Goal: Task Accomplishment & Management: Use online tool/utility

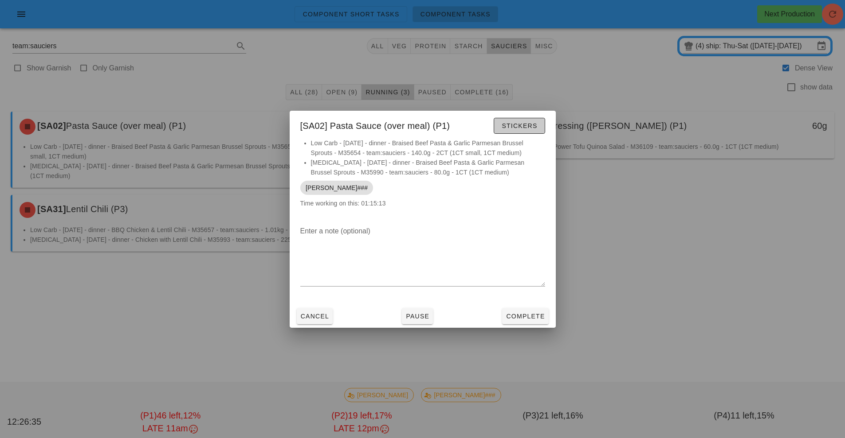
click at [516, 125] on span "Stickers" at bounding box center [519, 125] width 36 height 7
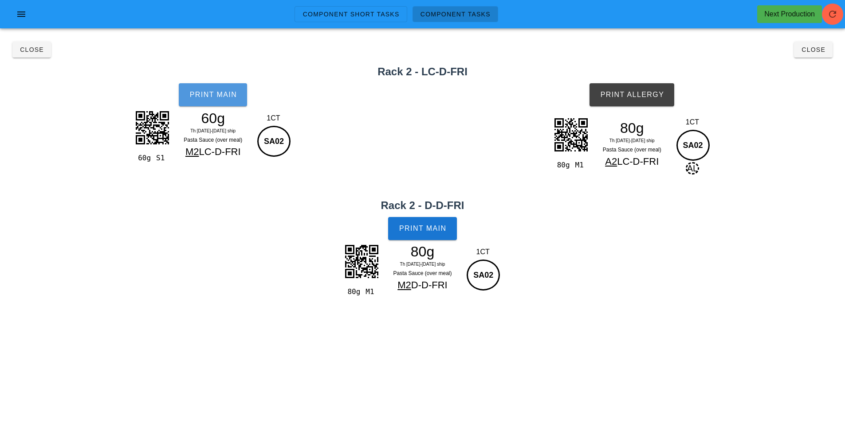
click at [214, 95] on span "Print Main" at bounding box center [213, 95] width 48 height 8
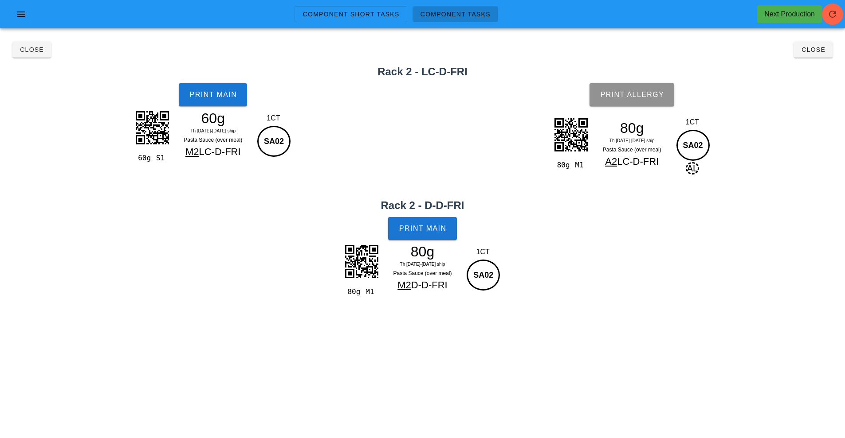
click at [625, 91] on span "Print Allergy" at bounding box center [631, 95] width 64 height 8
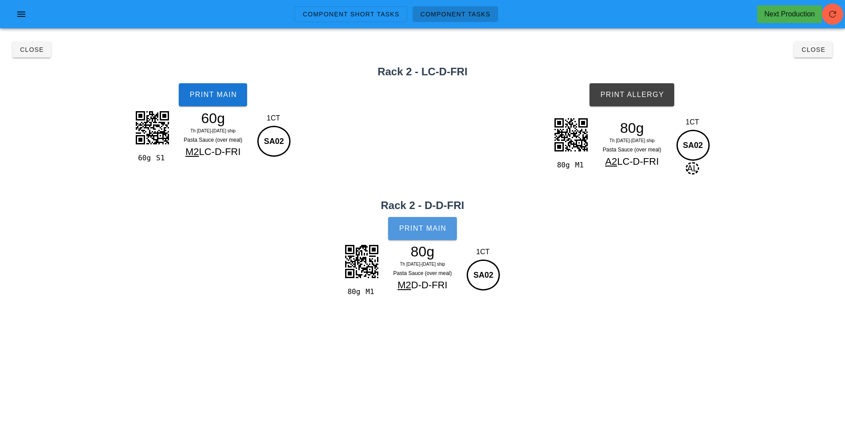
click at [425, 227] on span "Print Main" at bounding box center [423, 229] width 48 height 8
click at [37, 54] on button "Close" at bounding box center [31, 50] width 39 height 16
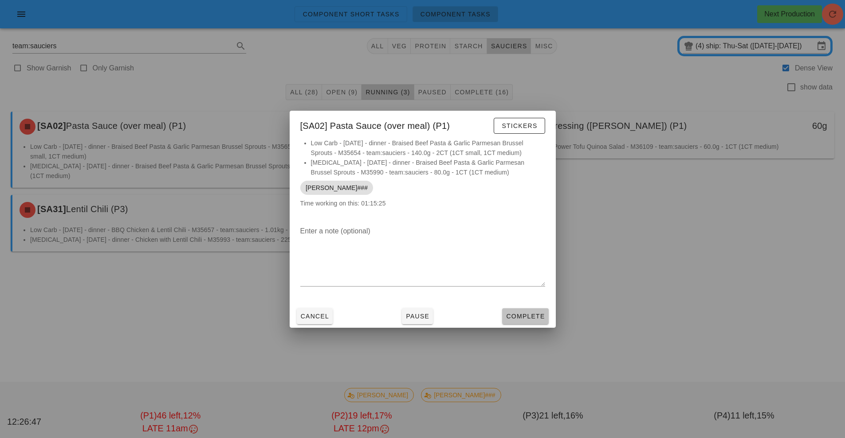
click at [524, 309] on button "Complete" at bounding box center [525, 317] width 46 height 16
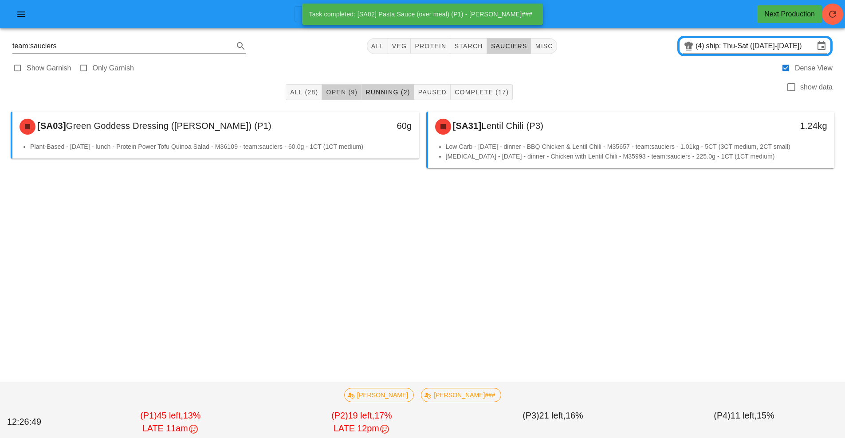
click at [326, 92] on span "Open (9)" at bounding box center [341, 92] width 32 height 7
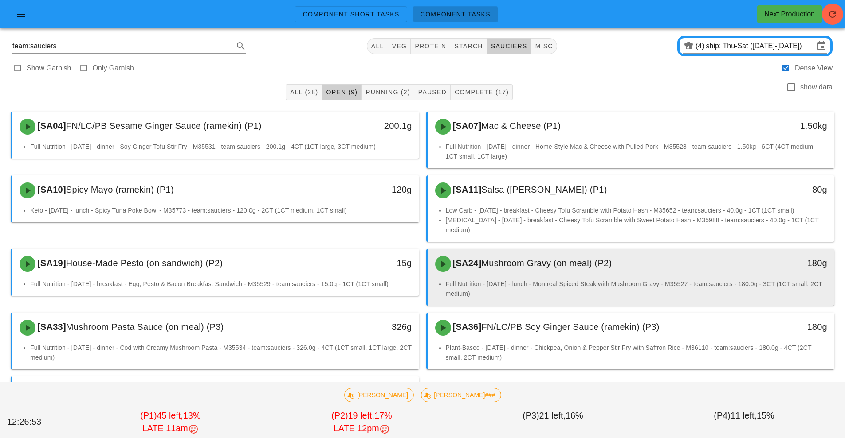
click at [490, 266] on div "[SA24] Mushroom Gravy (on meal) (P2)" at bounding box center [581, 264] width 302 height 27
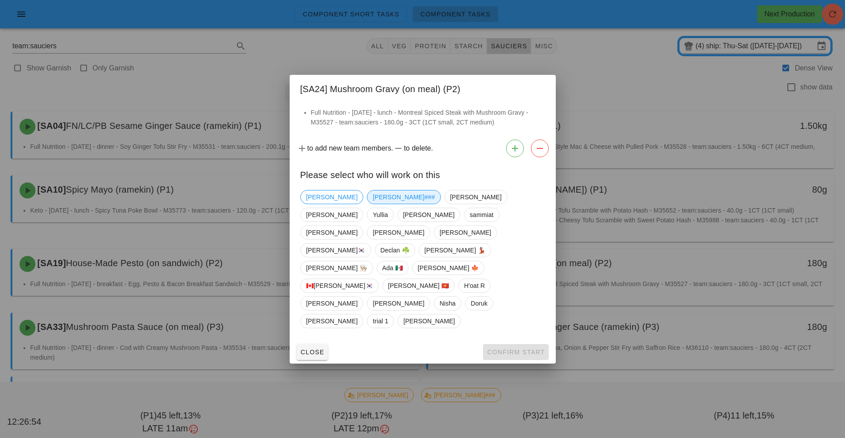
click at [372, 204] on span "[PERSON_NAME]###" at bounding box center [403, 197] width 62 height 13
click at [515, 344] on button "Confirm Start" at bounding box center [515, 352] width 65 height 16
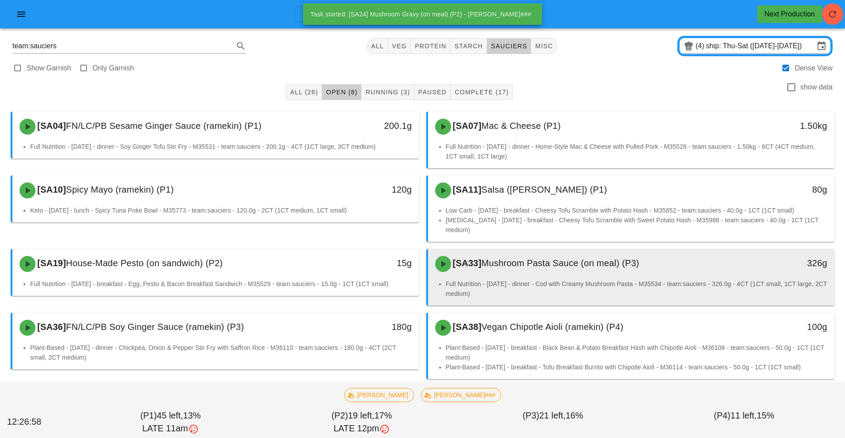
click at [506, 267] on div "[SA33] Mushroom Pasta Sauce (on meal) (P3)" at bounding box center [581, 264] width 302 height 27
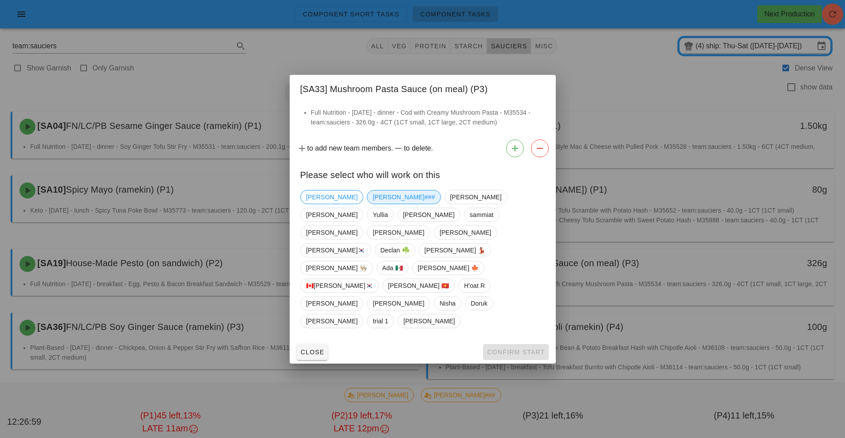
click at [372, 204] on span "[PERSON_NAME]###" at bounding box center [403, 197] width 62 height 13
click at [503, 349] on span "Confirm Start" at bounding box center [515, 352] width 58 height 7
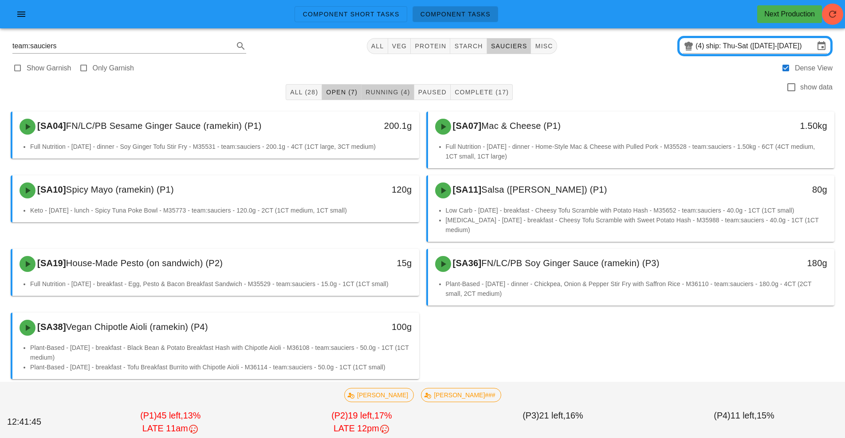
click at [395, 92] on span "Running (4)" at bounding box center [387, 92] width 45 height 7
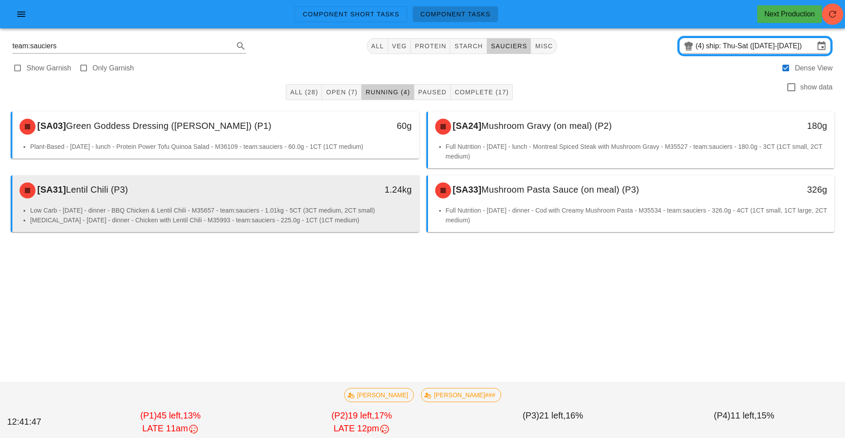
click at [355, 211] on li "Low Carb - [DATE] - dinner - BBQ Chicken & Lentil Chili - M35657 - team:saucier…" at bounding box center [221, 211] width 382 height 10
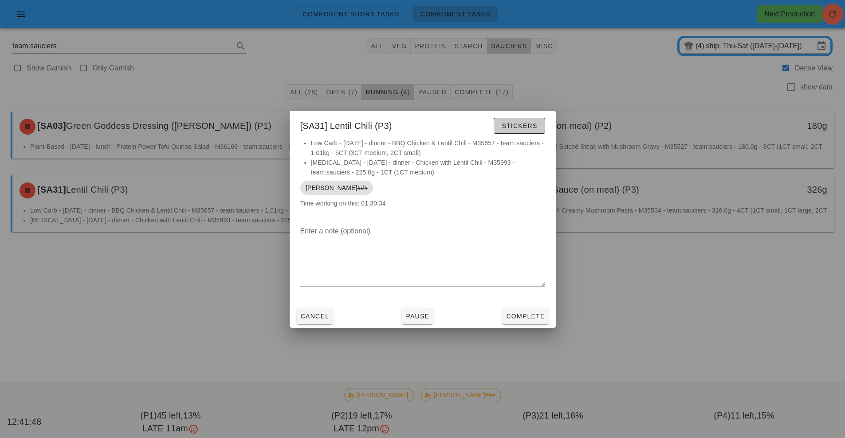
click at [523, 127] on span "Stickers" at bounding box center [519, 125] width 36 height 7
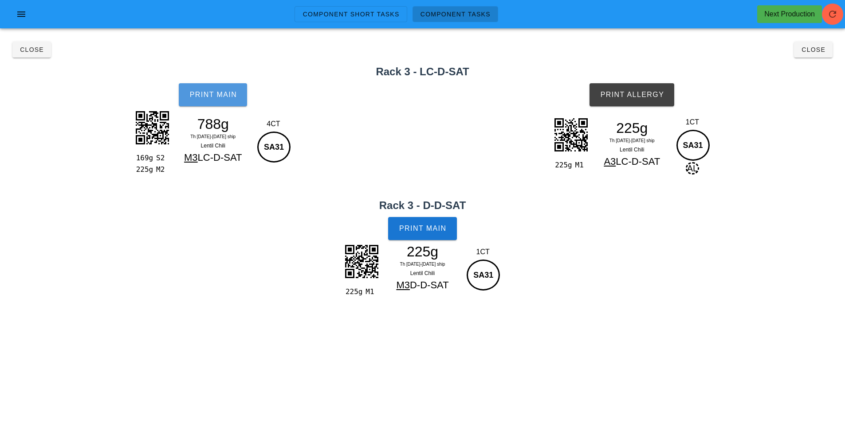
click at [210, 97] on span "Print Main" at bounding box center [213, 95] width 48 height 8
click at [640, 98] on span "Print Allergy" at bounding box center [631, 95] width 64 height 8
click at [421, 231] on span "Print Main" at bounding box center [423, 229] width 48 height 8
click at [27, 49] on span "Close" at bounding box center [32, 49] width 24 height 7
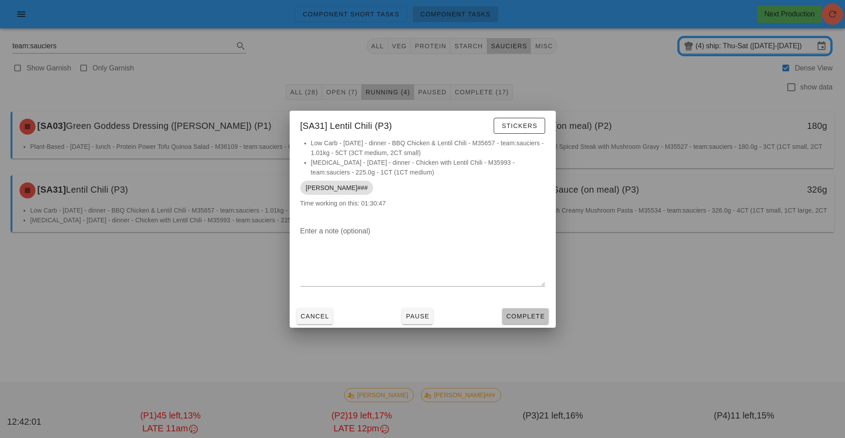
click at [527, 317] on span "Complete" at bounding box center [524, 316] width 39 height 7
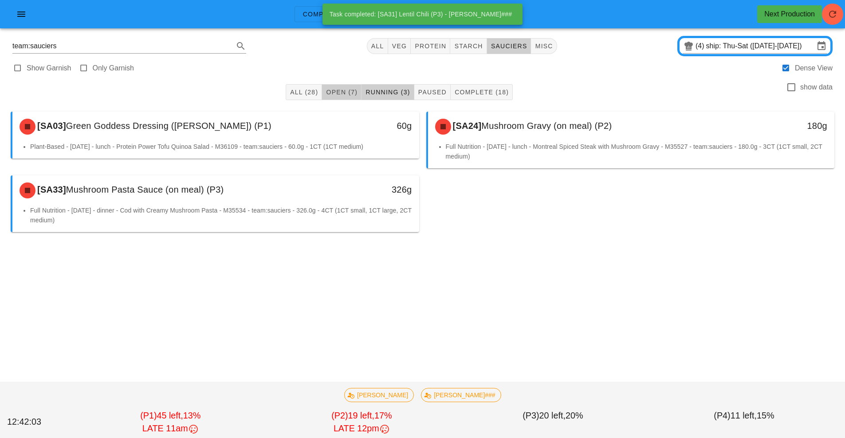
click at [334, 90] on span "Open (7)" at bounding box center [341, 92] width 32 height 7
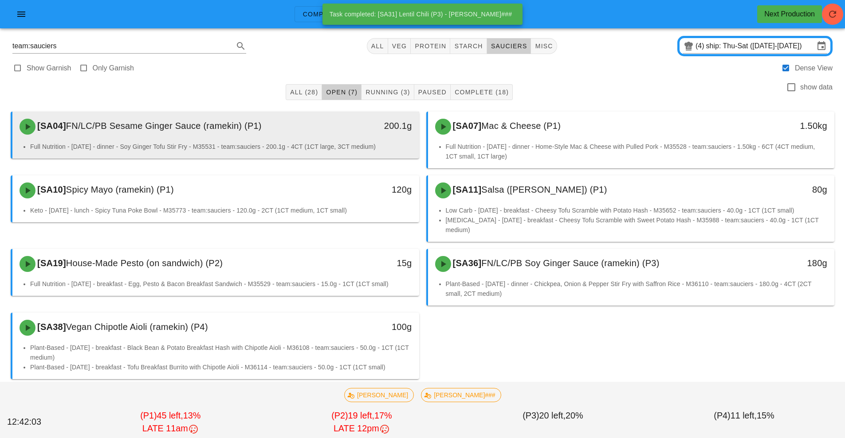
click at [262, 133] on div "[SA04] FN/LC/PB Sesame Ginger Sauce (ramekin) (P1)" at bounding box center [165, 126] width 302 height 27
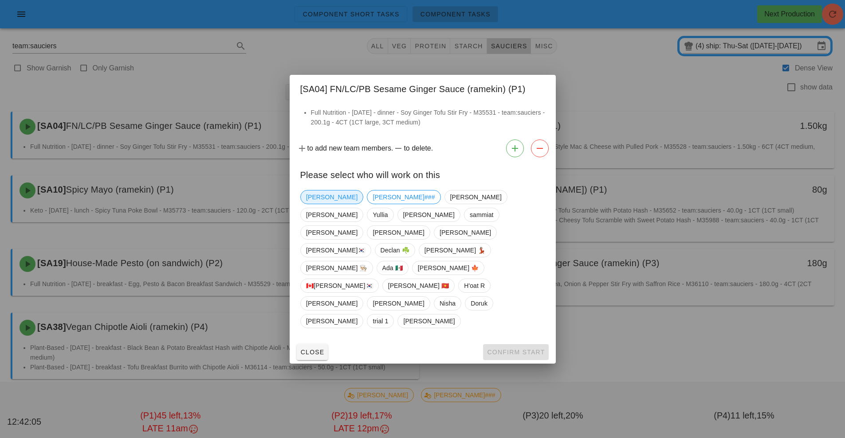
click at [318, 204] on span "[PERSON_NAME]" at bounding box center [331, 197] width 51 height 13
click at [514, 349] on span "Confirm Start" at bounding box center [515, 352] width 58 height 7
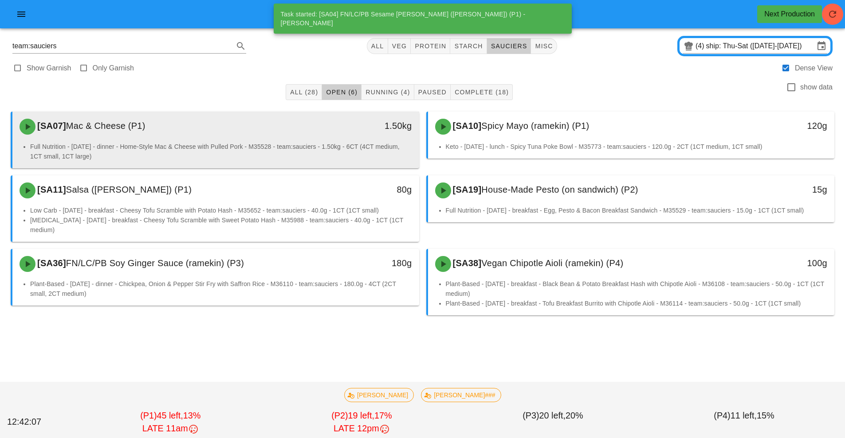
click at [261, 139] on div "[SA07] Mac & Cheese (P1)" at bounding box center [165, 126] width 302 height 27
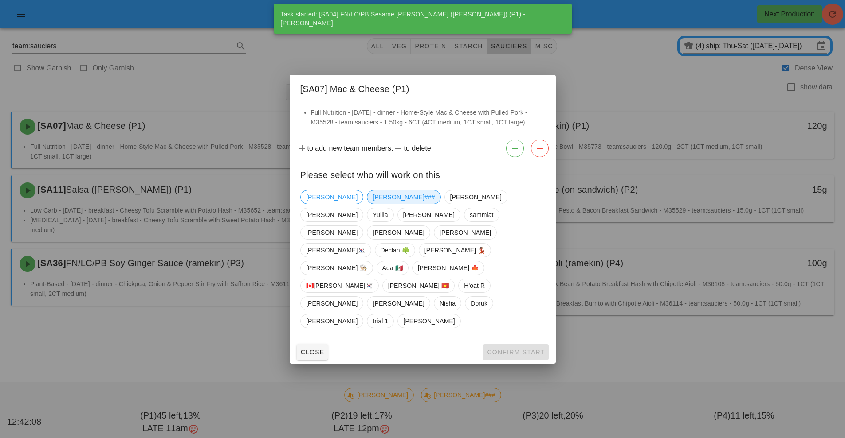
click at [372, 204] on span "[PERSON_NAME]###" at bounding box center [403, 197] width 62 height 13
click at [521, 349] on span "Confirm Start" at bounding box center [515, 352] width 58 height 7
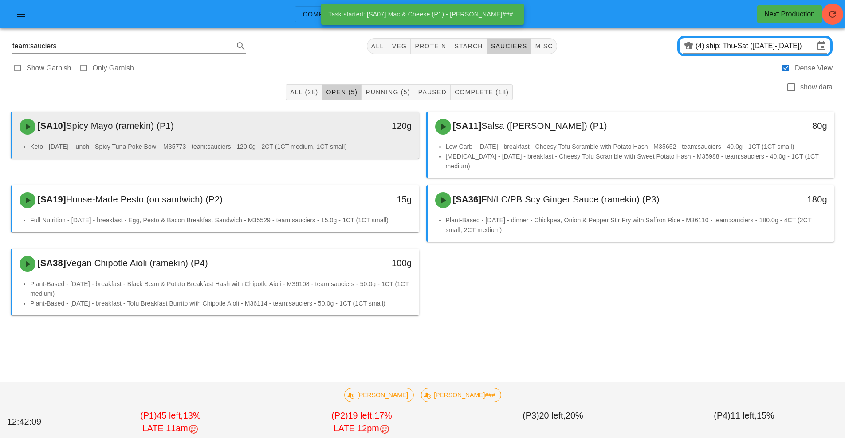
click at [266, 144] on li "Keto - [DATE] - lunch - Spicy Tuna Poke Bowl - M35773 - team:sauciers - 120.0g …" at bounding box center [221, 147] width 382 height 10
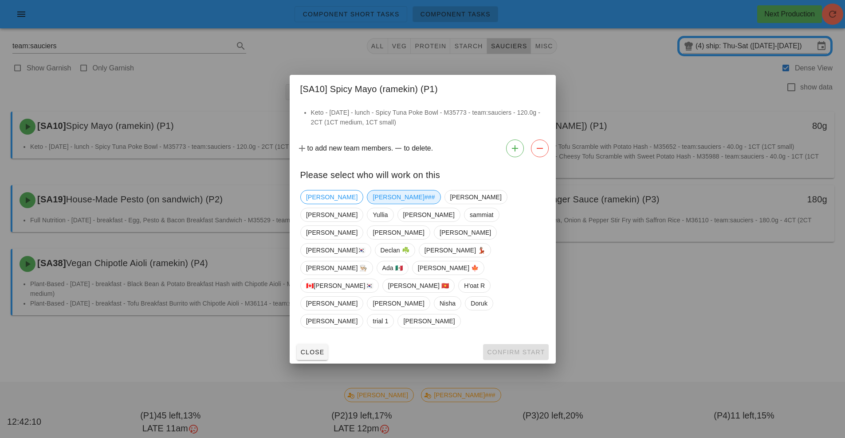
click at [372, 204] on span "[PERSON_NAME]###" at bounding box center [403, 197] width 62 height 13
click at [516, 349] on span "Confirm Start" at bounding box center [515, 352] width 58 height 7
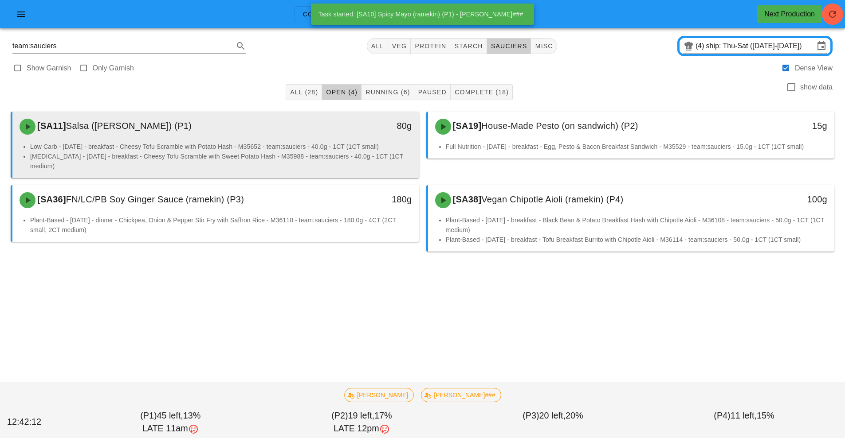
click at [256, 133] on div "[SA11] Salsa (ramekin) (P1)" at bounding box center [165, 126] width 302 height 27
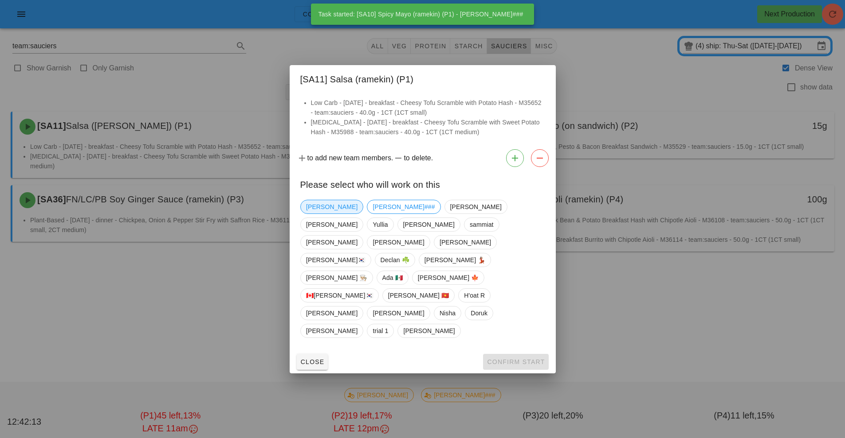
click at [312, 214] on span "[PERSON_NAME]" at bounding box center [331, 206] width 51 height 13
click at [511, 359] on span "Confirm Start" at bounding box center [515, 362] width 58 height 7
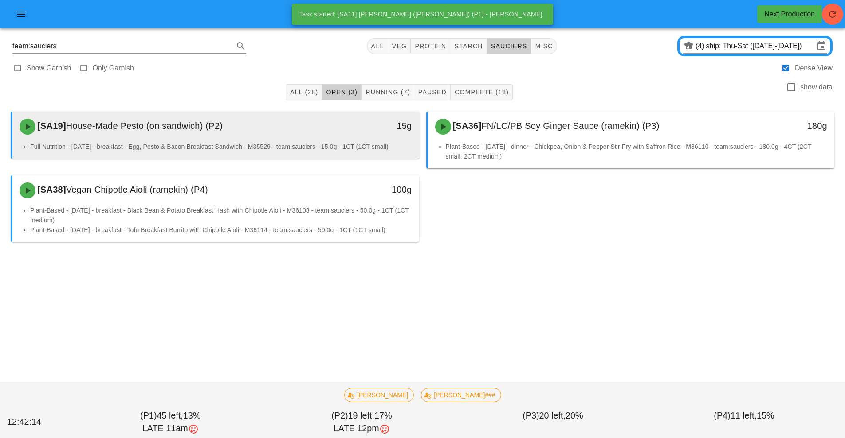
click at [271, 127] on div "[SA19] House-Made Pesto (on sandwich) (P2)" at bounding box center [165, 126] width 302 height 27
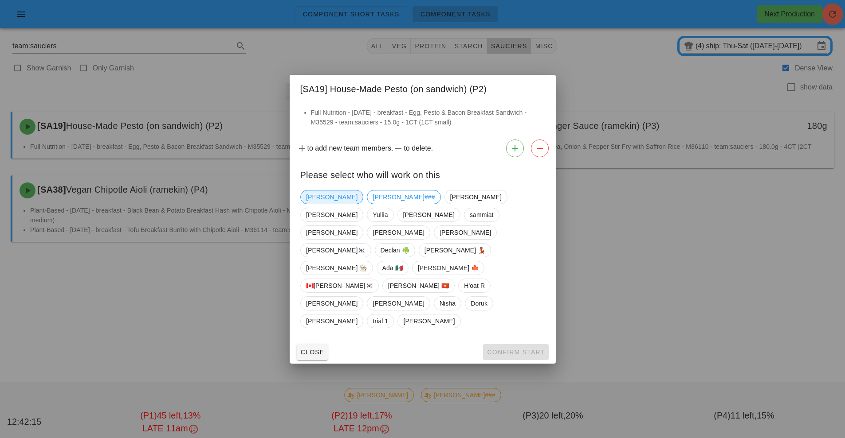
click at [317, 204] on span "[PERSON_NAME]" at bounding box center [331, 197] width 51 height 13
click at [517, 344] on button "Confirm Start" at bounding box center [515, 352] width 65 height 16
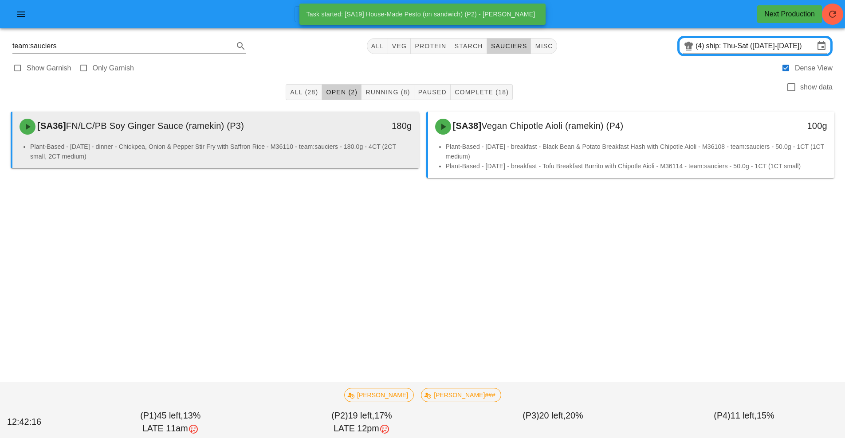
click at [295, 134] on div "[SA36] FN/LC/PB Soy Ginger Sauce (ramekin) (P3)" at bounding box center [165, 126] width 302 height 27
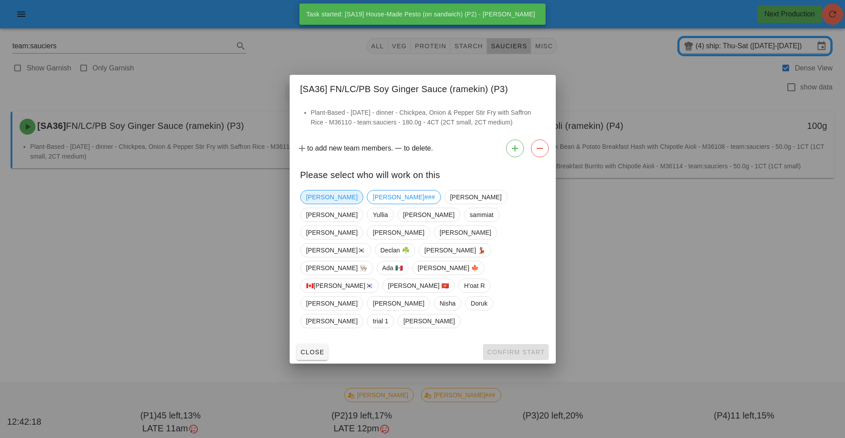
click at [318, 204] on span "[PERSON_NAME]" at bounding box center [331, 197] width 51 height 13
click at [506, 344] on button "Confirm Start" at bounding box center [515, 352] width 65 height 16
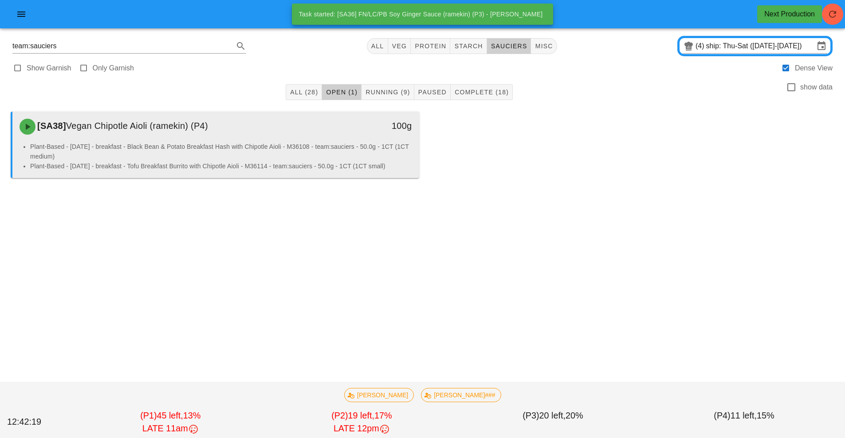
click at [279, 138] on div "[SA38] Vegan Chipotle Aioli (ramekin) (P4)" at bounding box center [165, 126] width 302 height 27
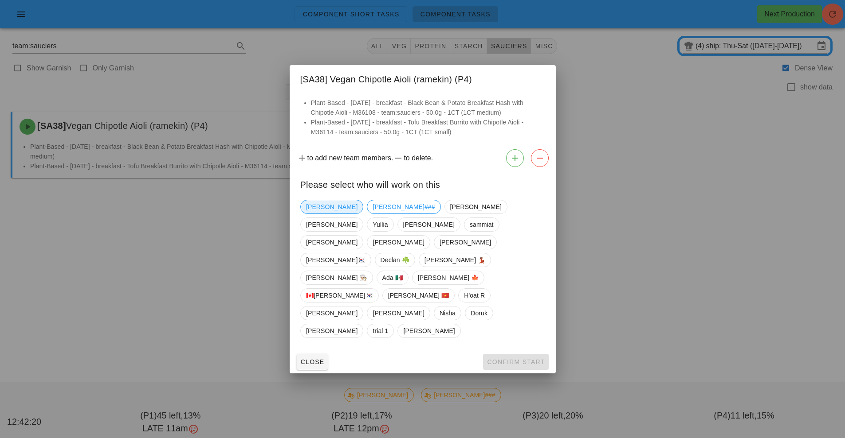
click at [316, 214] on span "[PERSON_NAME]" at bounding box center [331, 206] width 51 height 13
click at [520, 359] on span "Confirm Start" at bounding box center [515, 362] width 58 height 7
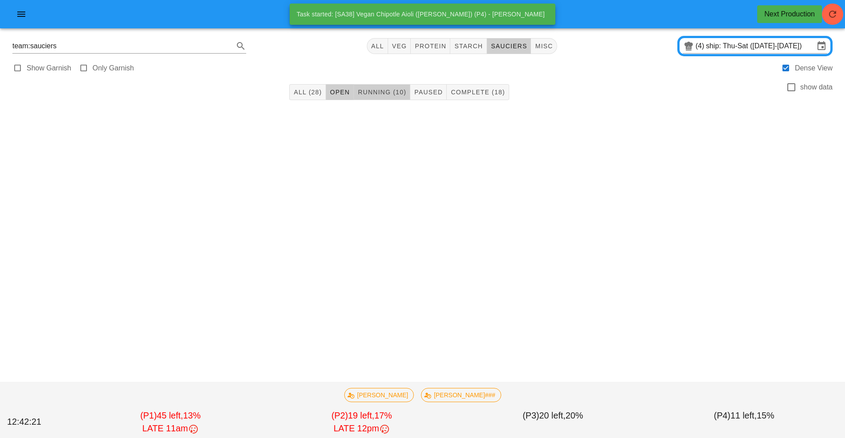
click at [394, 91] on span "Running (10)" at bounding box center [381, 92] width 49 height 7
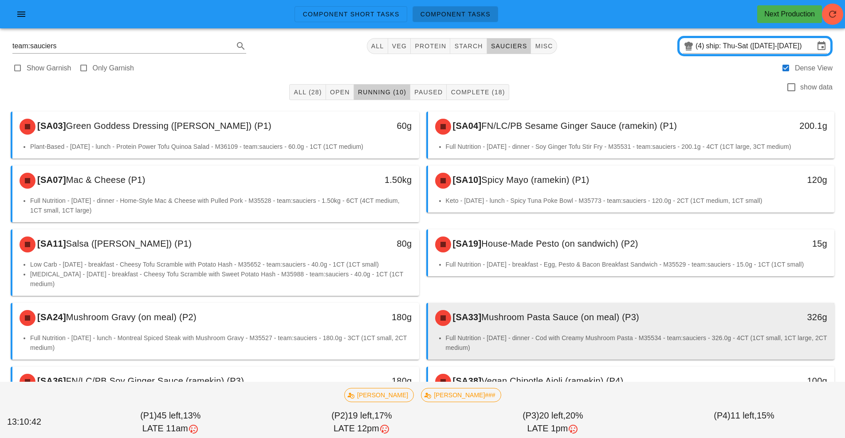
click at [543, 317] on div "[SA33] Mushroom Pasta Sauce (on meal) (P3)" at bounding box center [581, 318] width 302 height 27
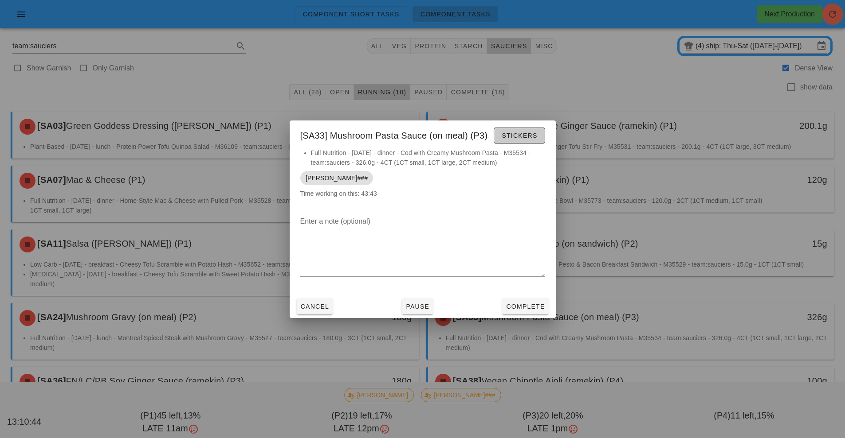
click at [518, 141] on button "Stickers" at bounding box center [518, 136] width 51 height 16
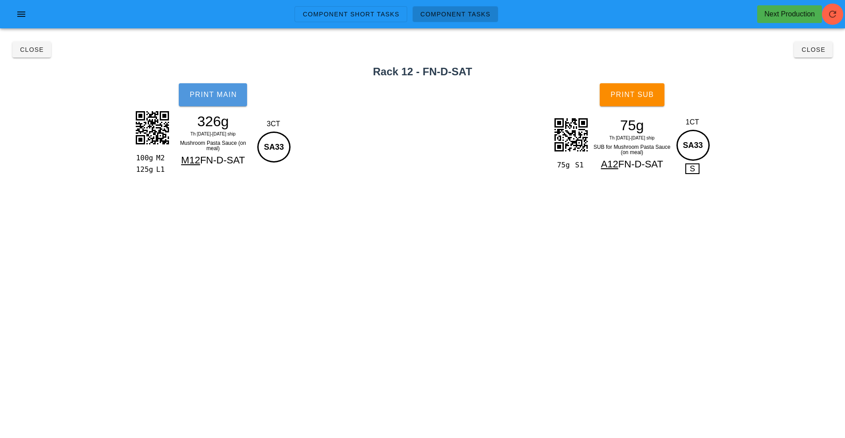
click at [200, 95] on span "Print Main" at bounding box center [213, 95] width 48 height 8
click at [643, 94] on span "Print Sub" at bounding box center [632, 95] width 44 height 8
click at [32, 47] on span "Close" at bounding box center [32, 49] width 24 height 7
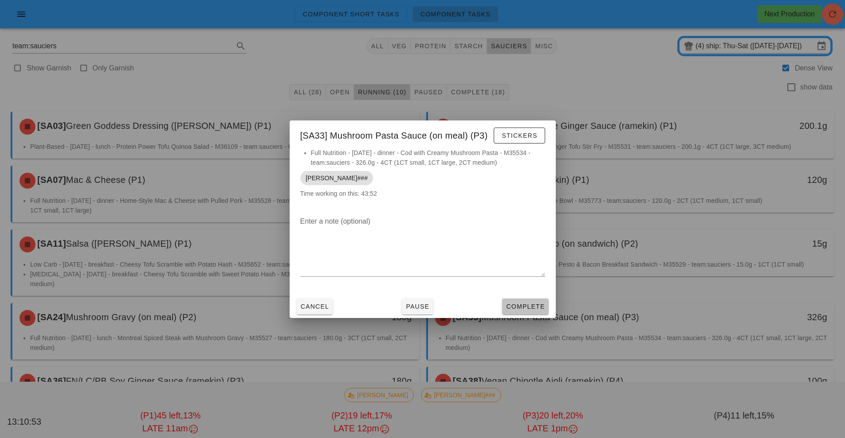
click at [522, 304] on span "Complete" at bounding box center [524, 306] width 39 height 7
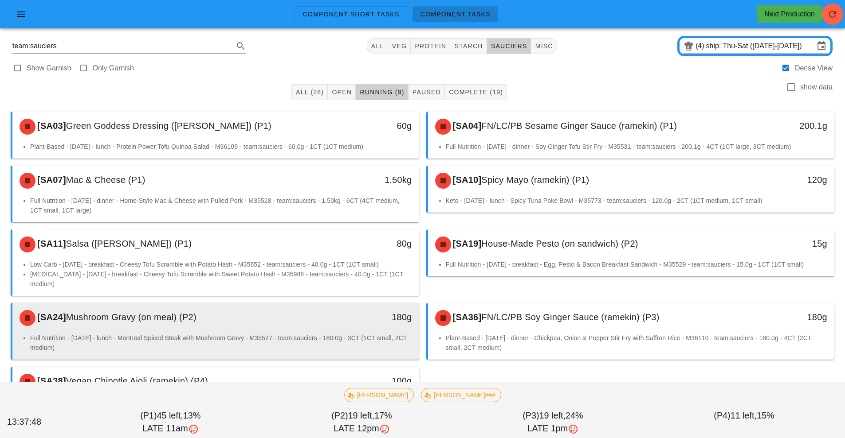
click at [284, 323] on div "[SA24] Mushroom Gravy (on meal) (P2) 180g" at bounding box center [215, 318] width 407 height 30
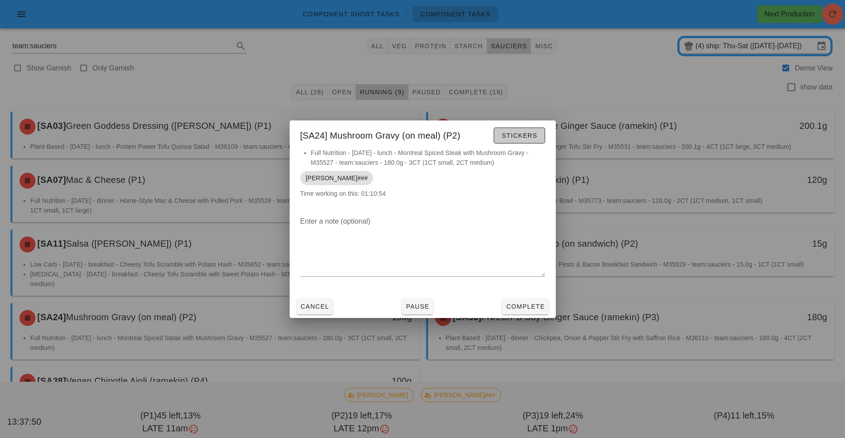
click at [510, 141] on button "Stickers" at bounding box center [518, 136] width 51 height 16
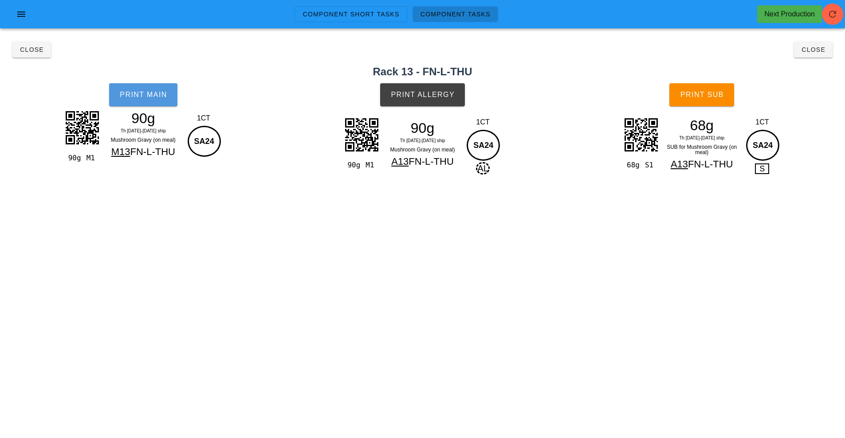
click at [144, 103] on button "Print Main" at bounding box center [143, 94] width 68 height 23
click at [422, 105] on button "Print Allergy" at bounding box center [422, 94] width 85 height 23
click at [711, 99] on button "Print Sub" at bounding box center [701, 94] width 65 height 23
click at [31, 50] on span "Close" at bounding box center [32, 49] width 24 height 7
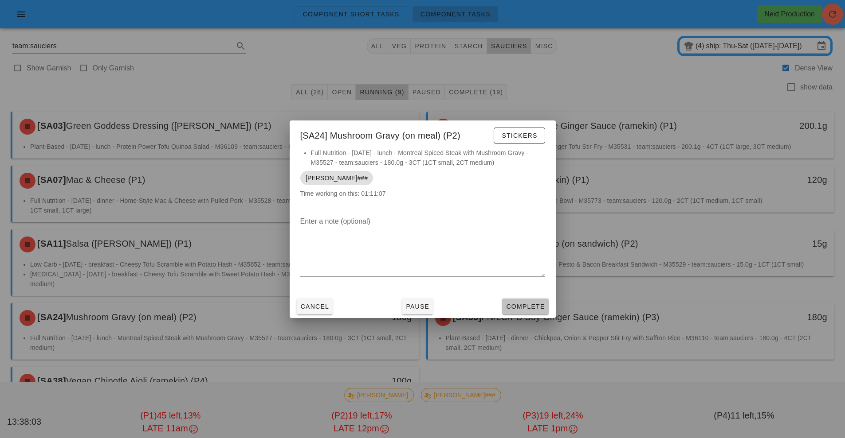
click at [524, 303] on span "Complete" at bounding box center [524, 306] width 39 height 7
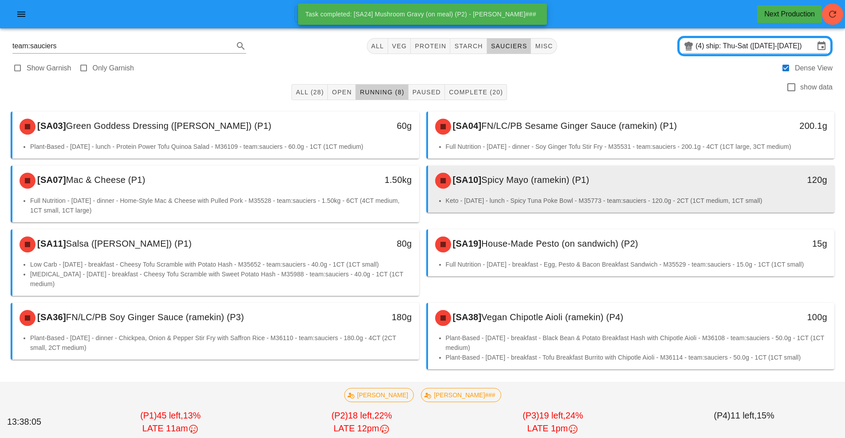
click at [519, 190] on div "[SA10] Spicy Mayo (ramekin) (P1)" at bounding box center [581, 181] width 302 height 27
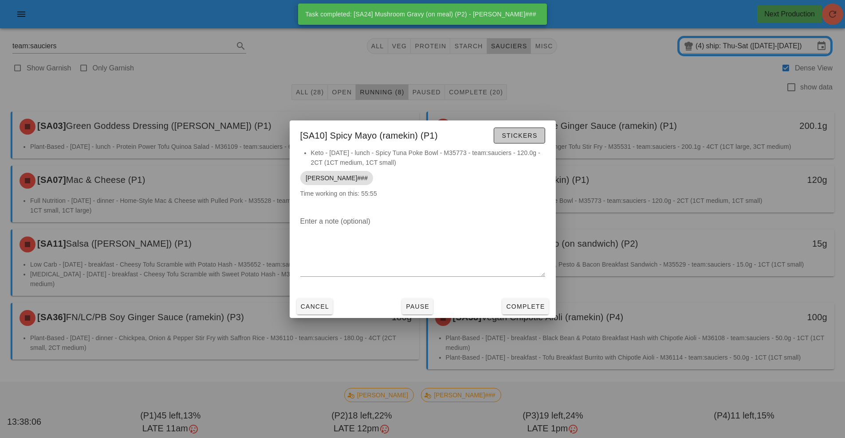
click at [514, 135] on span "Stickers" at bounding box center [519, 135] width 36 height 7
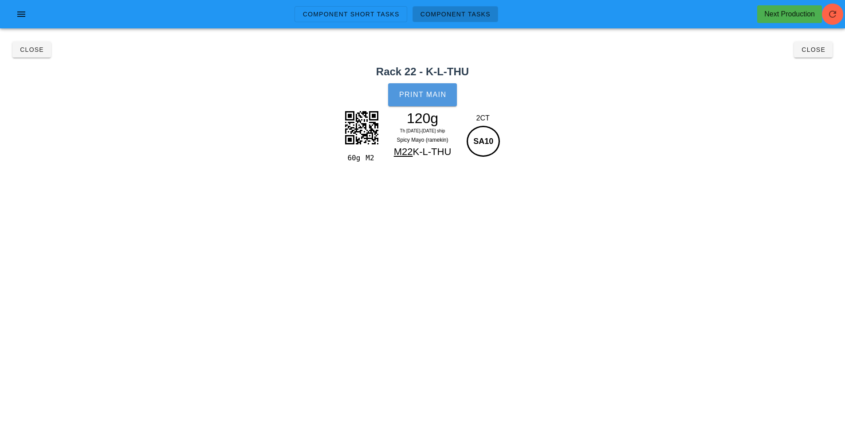
click at [424, 93] on span "Print Main" at bounding box center [423, 95] width 48 height 8
click at [24, 56] on button "Close" at bounding box center [31, 50] width 39 height 16
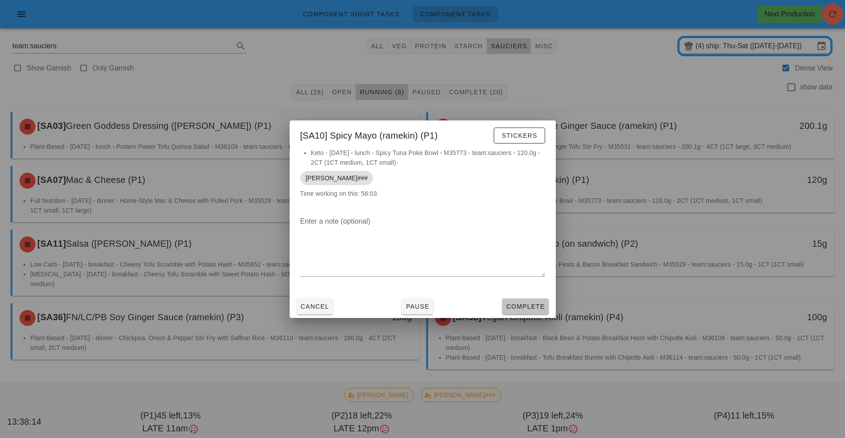
click at [522, 308] on span "Complete" at bounding box center [524, 306] width 39 height 7
